Goal: Communication & Community: Answer question/provide support

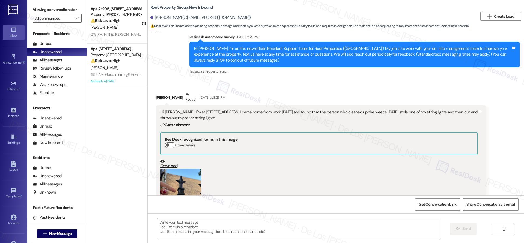
scroll to position [628, 0]
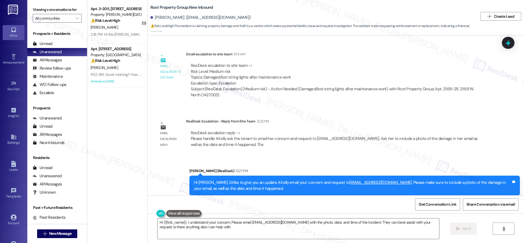
type textarea "Hi {{first_name}}, I understand your concern. Please email residentsupport@root…"
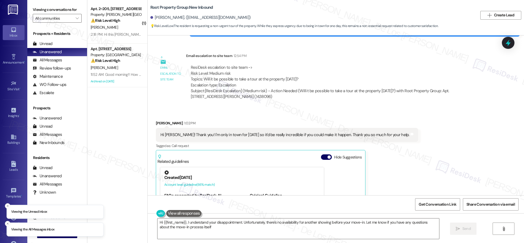
type textarea "Hi {{first_name}}, I understand your disappointment. Unfortunately, there's no …"
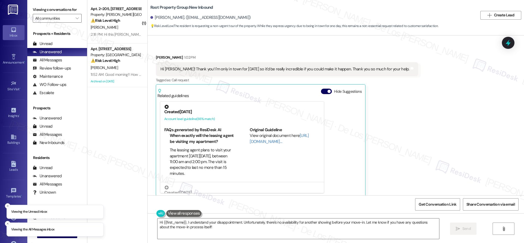
scroll to position [280, 0]
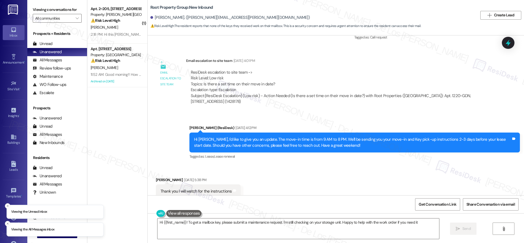
type textarea "Hi {{first_name}}! To get a mailbox key, please submit a maintenance request. I…"
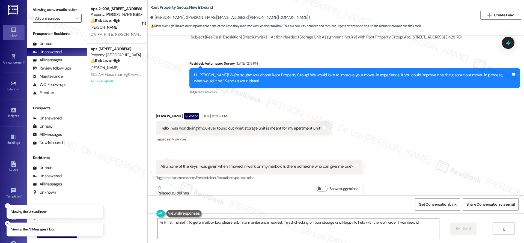
scroll to position [1626, 0]
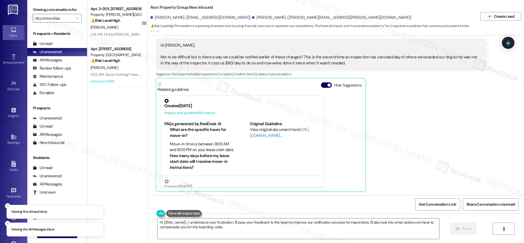
scroll to position [423, 0]
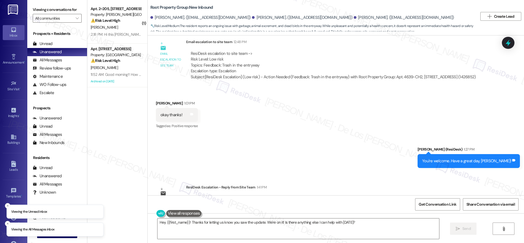
scroll to position [321, 0]
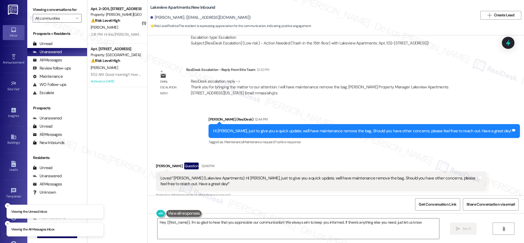
scroll to position [2995, 0]
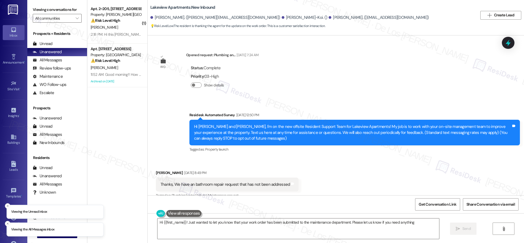
scroll to position [6642, 0]
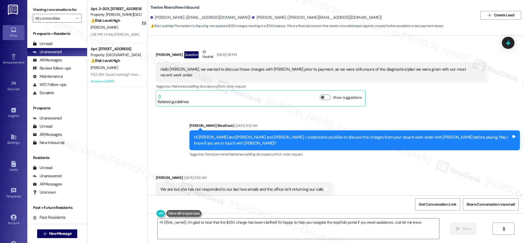
type textarea "Hi {{first_name}}, I'm glad to hear that the $350 charge has been clarified! I'…"
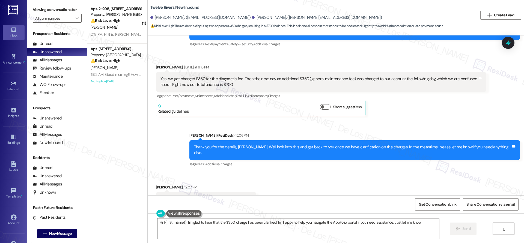
scroll to position [1369, 0]
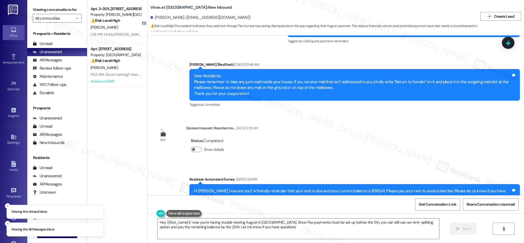
type textarea "Hey {{first_name}}! I see you're having trouble viewing August in Flex. Since F…"
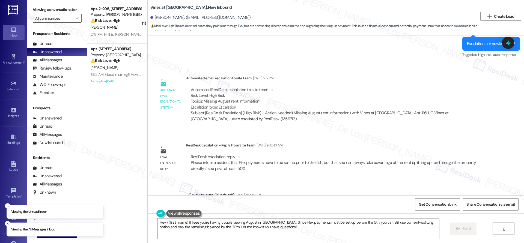
scroll to position [1831, 0]
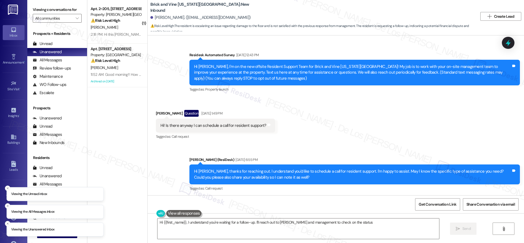
scroll to position [2263, 0]
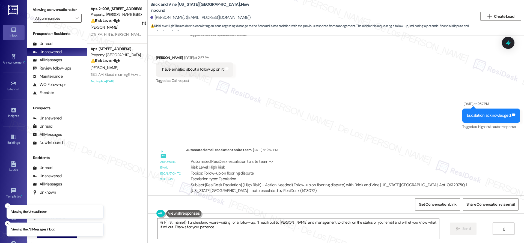
type textarea "Hi {{first_name}}, I understand you're waiting for a follow-up. I'll reach out …"
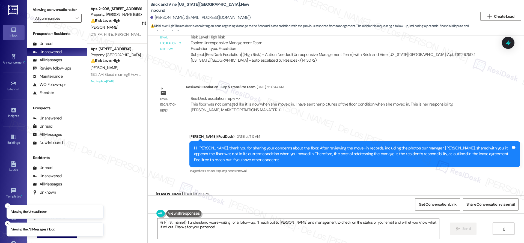
scroll to position [2127, 0]
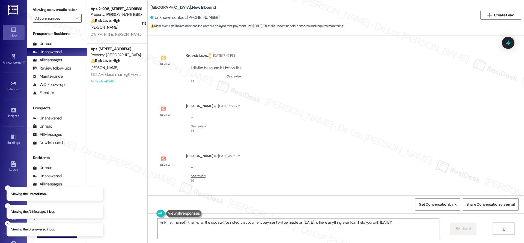
scroll to position [16162, 0]
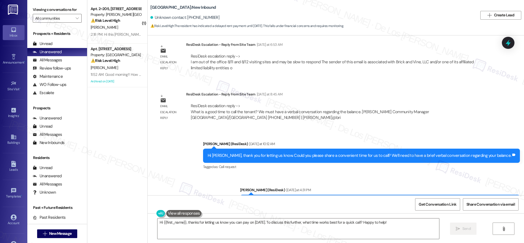
scroll to position [16162, 0]
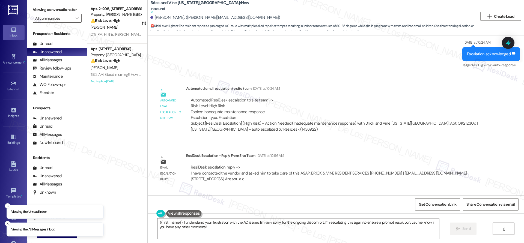
scroll to position [376, 0]
